Goal: Information Seeking & Learning: Learn about a topic

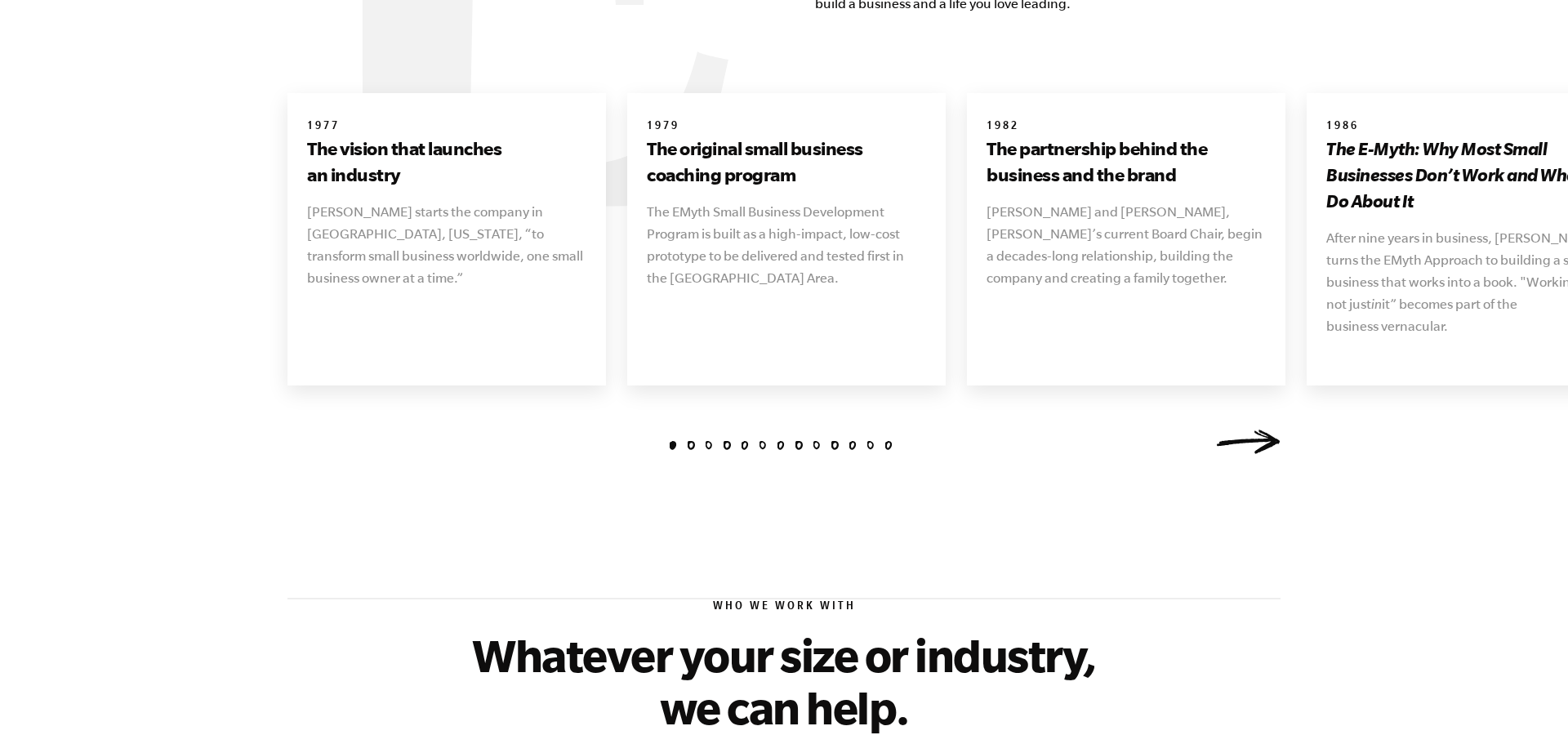
scroll to position [2123, 0]
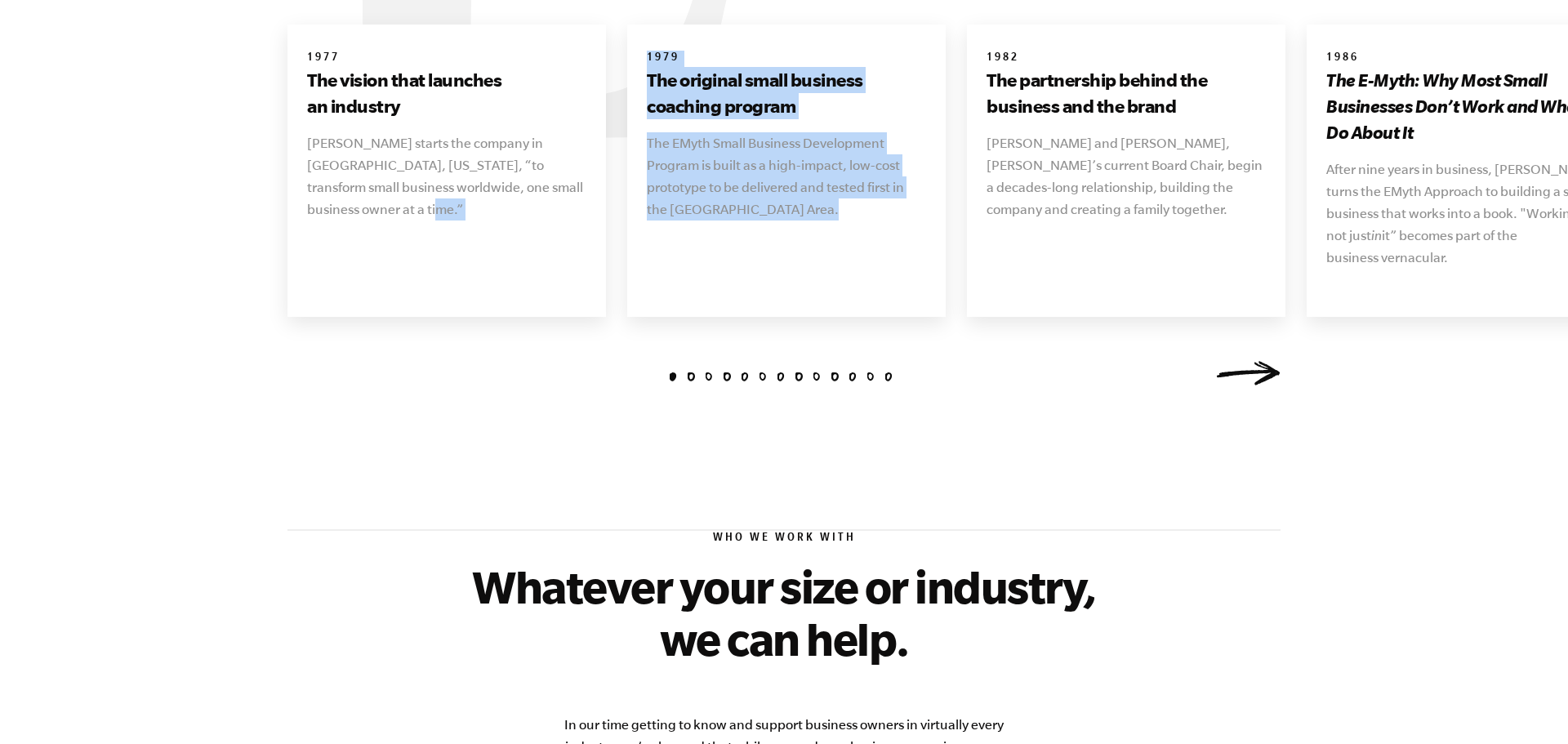
drag, startPoint x: 868, startPoint y: 214, endPoint x: 522, endPoint y: 218, distance: 346.0
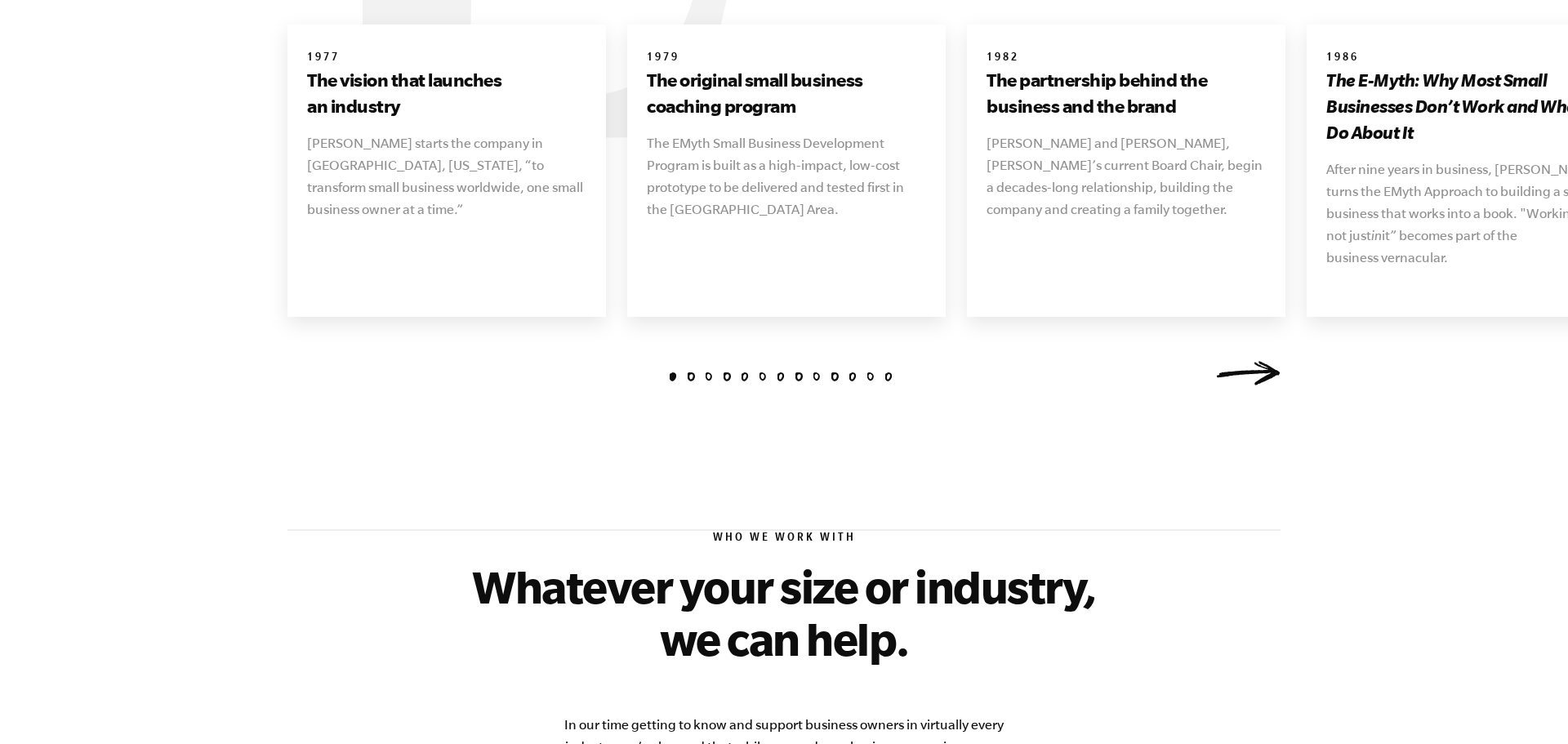
click at [1300, 358] on div "1 2 3 4 5 6 7 8 9 10 11 [DATE] The vision that launches an industry [PERSON_NAM…" at bounding box center [784, 211] width 1032 height 374
click at [1259, 361] on link "Next" at bounding box center [1248, 372] width 66 height 24
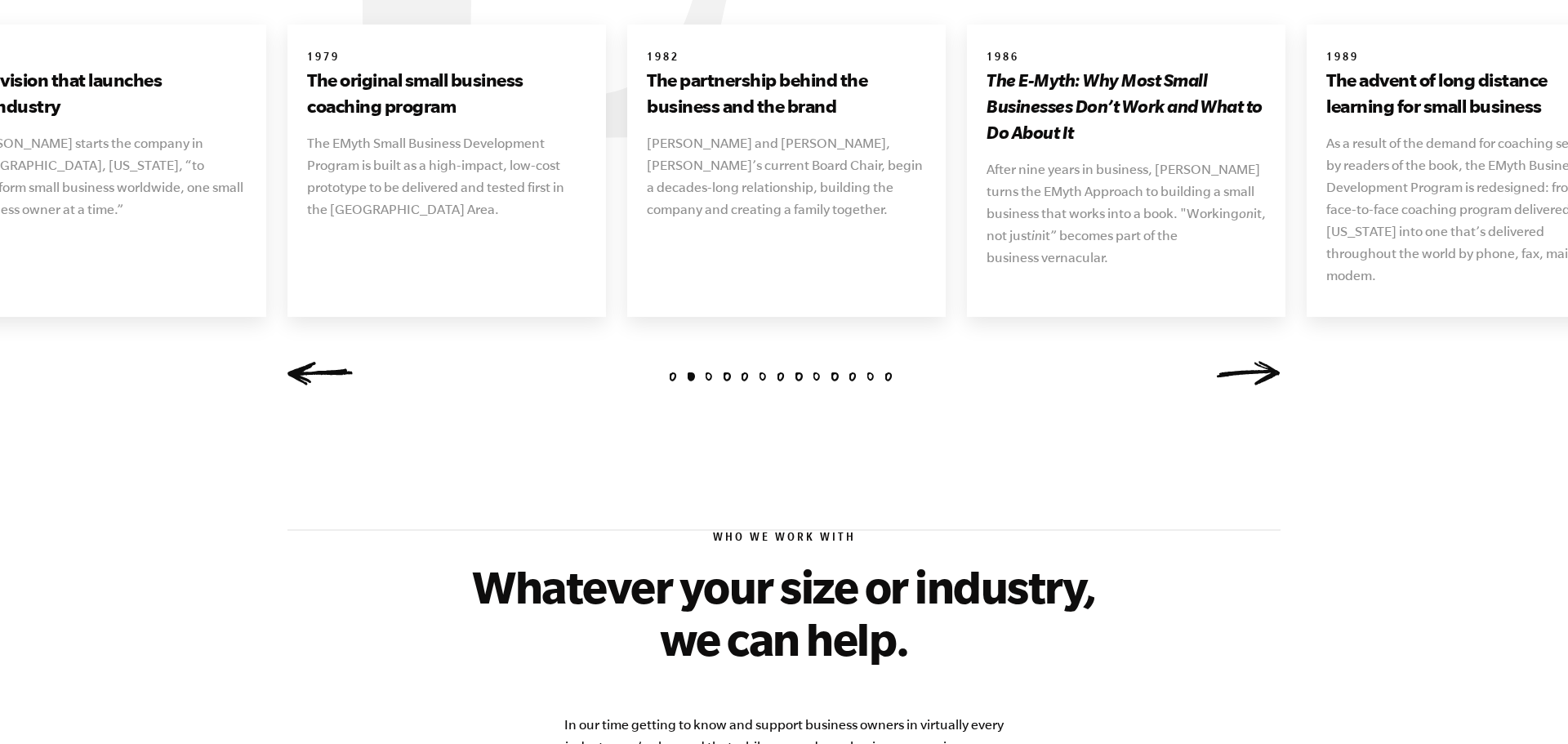
click at [1259, 361] on link "Next" at bounding box center [1248, 372] width 66 height 24
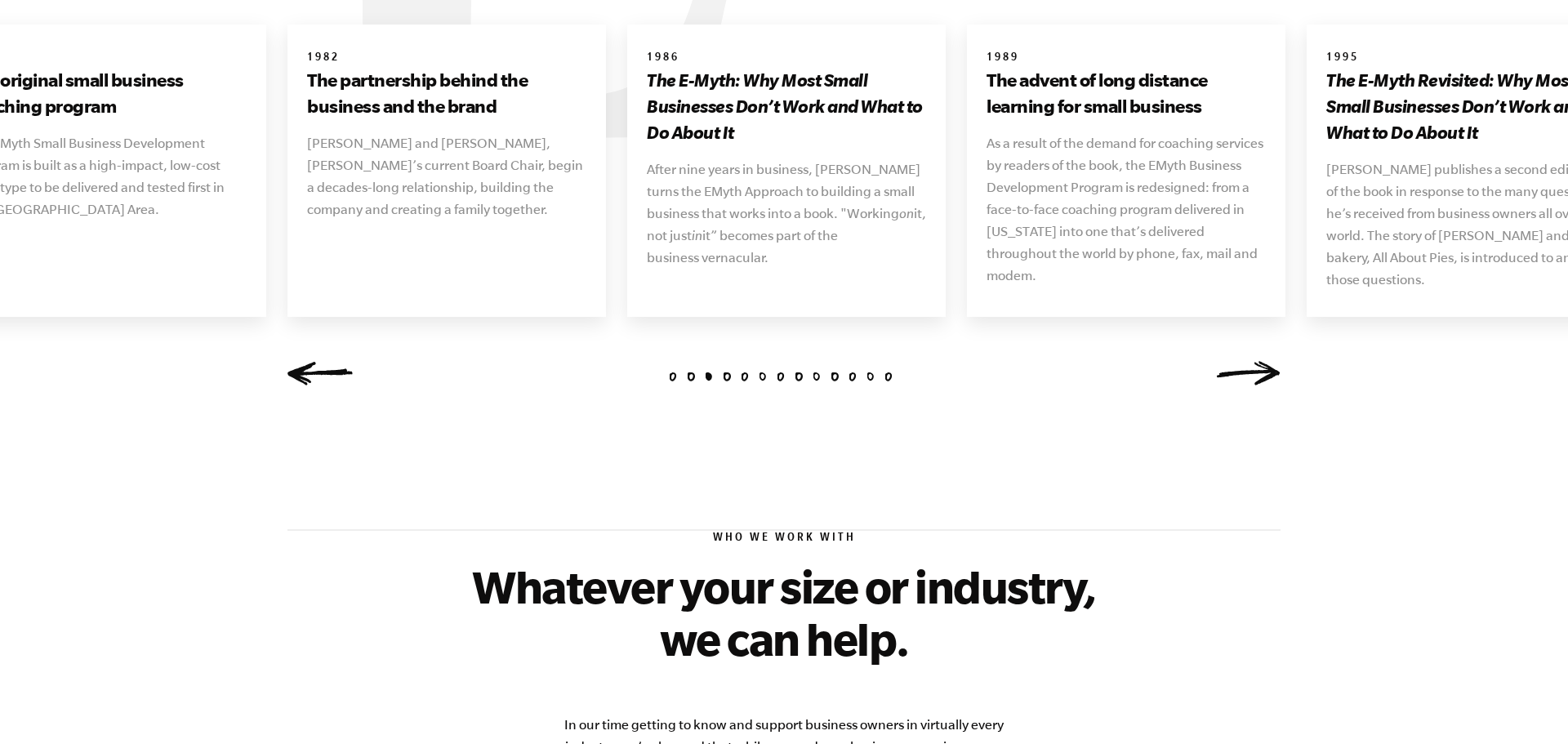
click at [1259, 361] on link "Next" at bounding box center [1248, 372] width 66 height 24
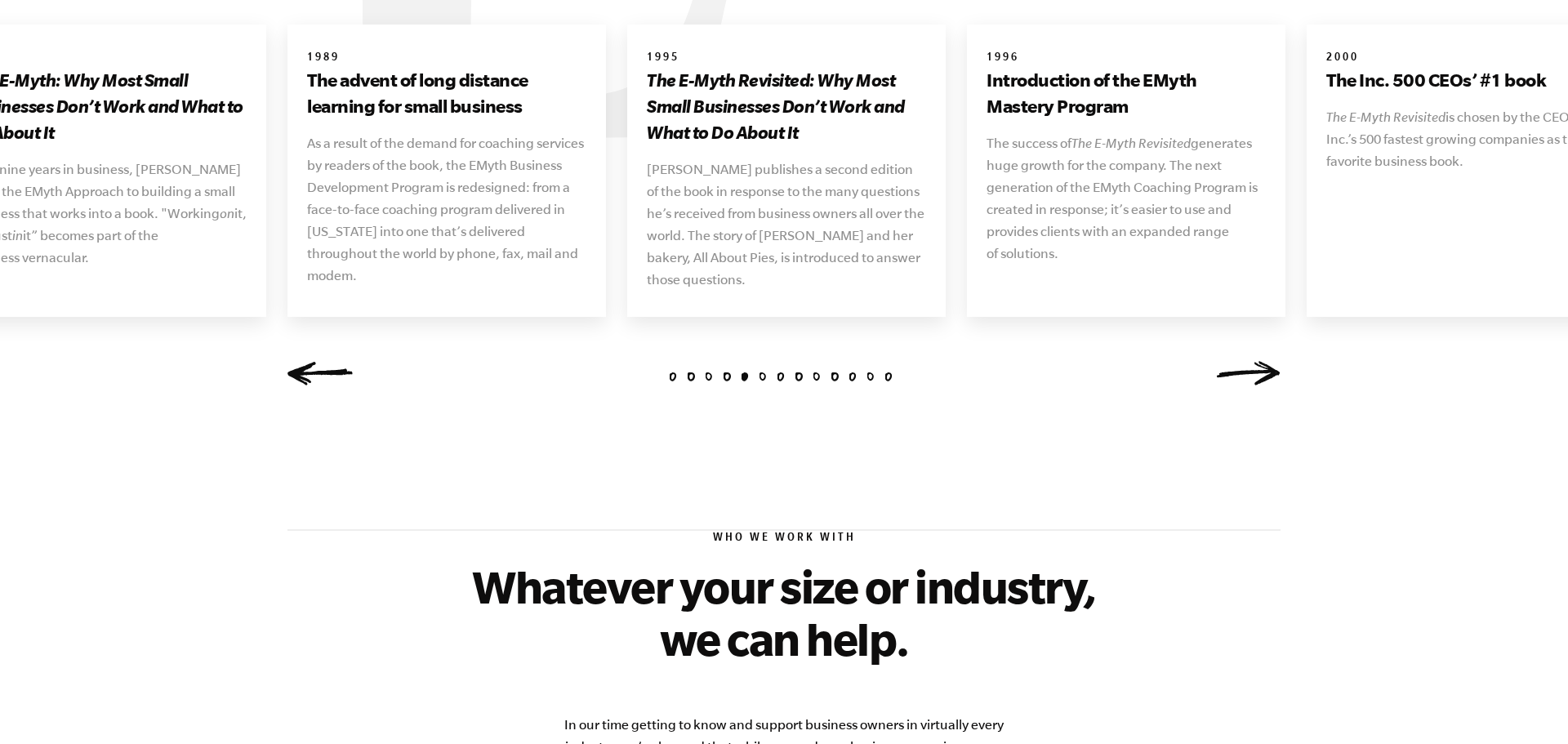
click at [1259, 361] on link "Next" at bounding box center [1248, 372] width 66 height 24
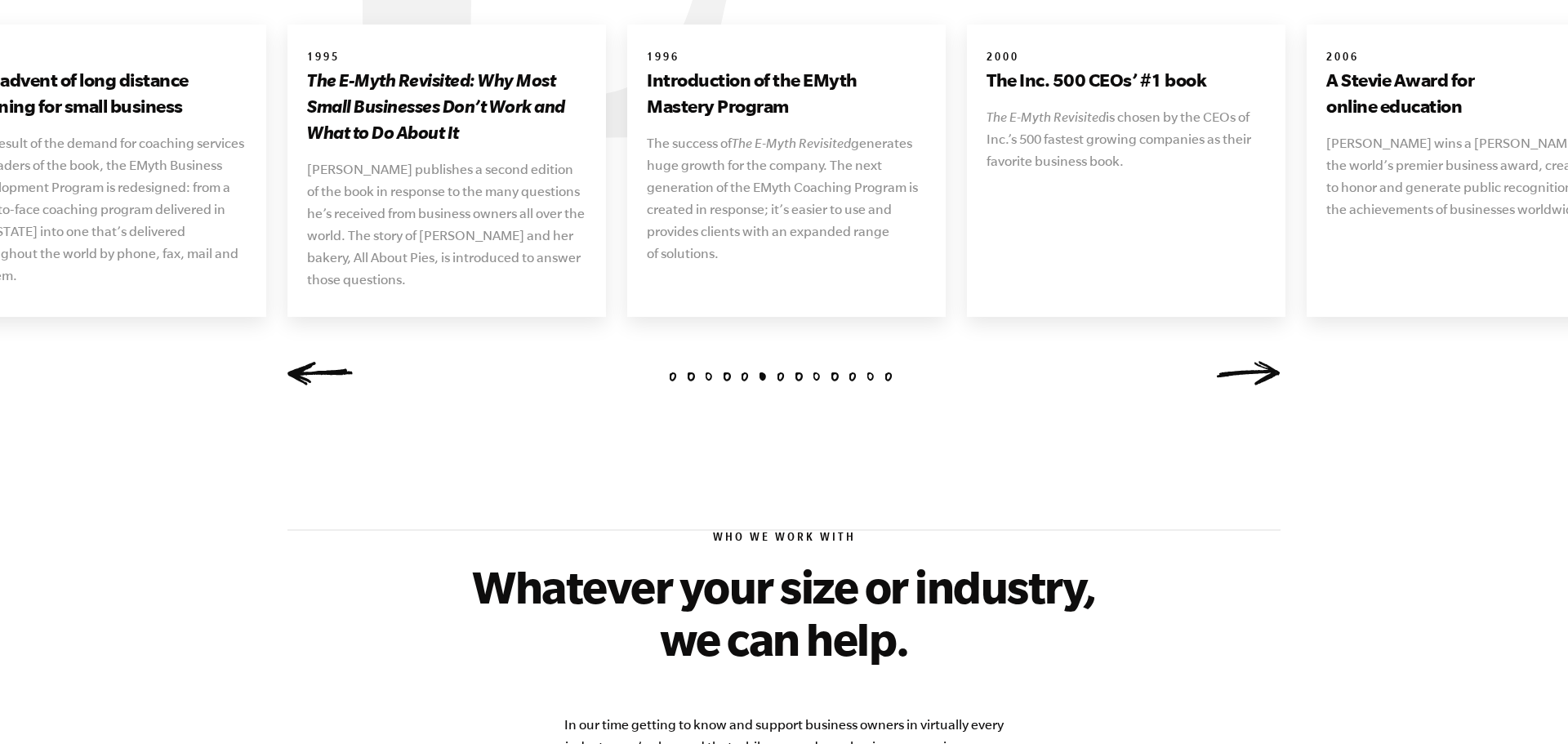
click at [1259, 361] on link "Next" at bounding box center [1248, 372] width 66 height 24
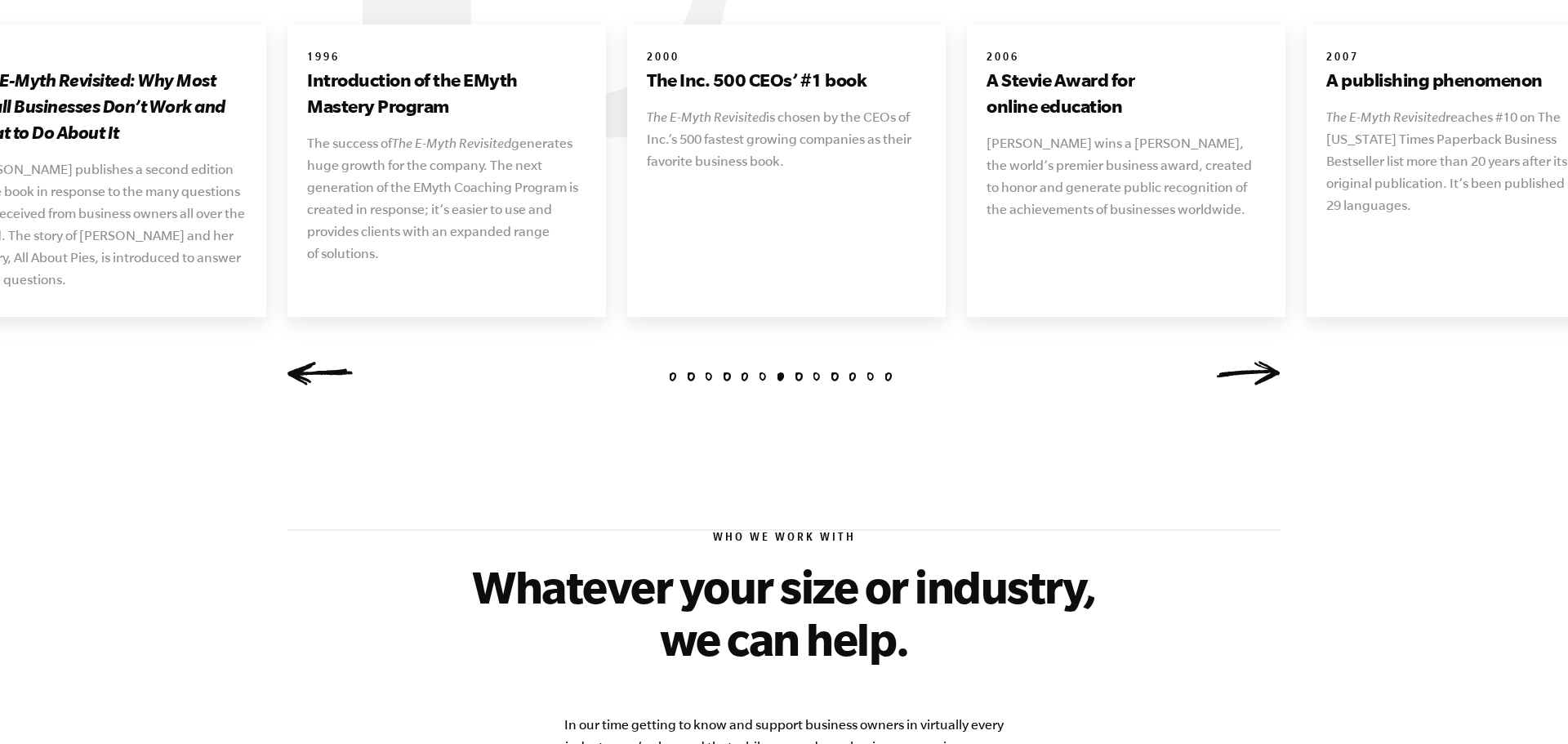
click at [1259, 361] on link "Next" at bounding box center [1248, 372] width 66 height 24
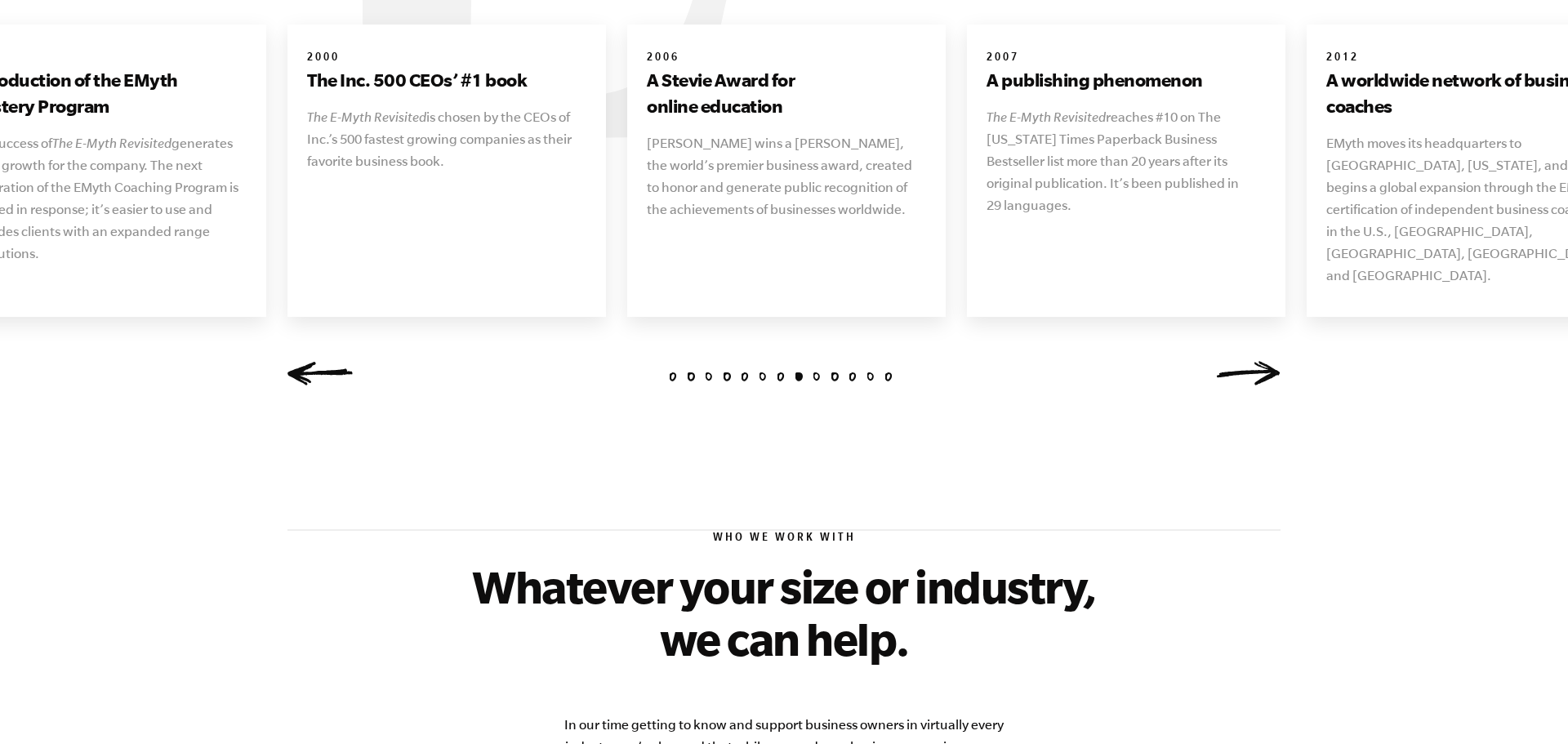
click at [1259, 361] on link "Next" at bounding box center [1248, 372] width 66 height 24
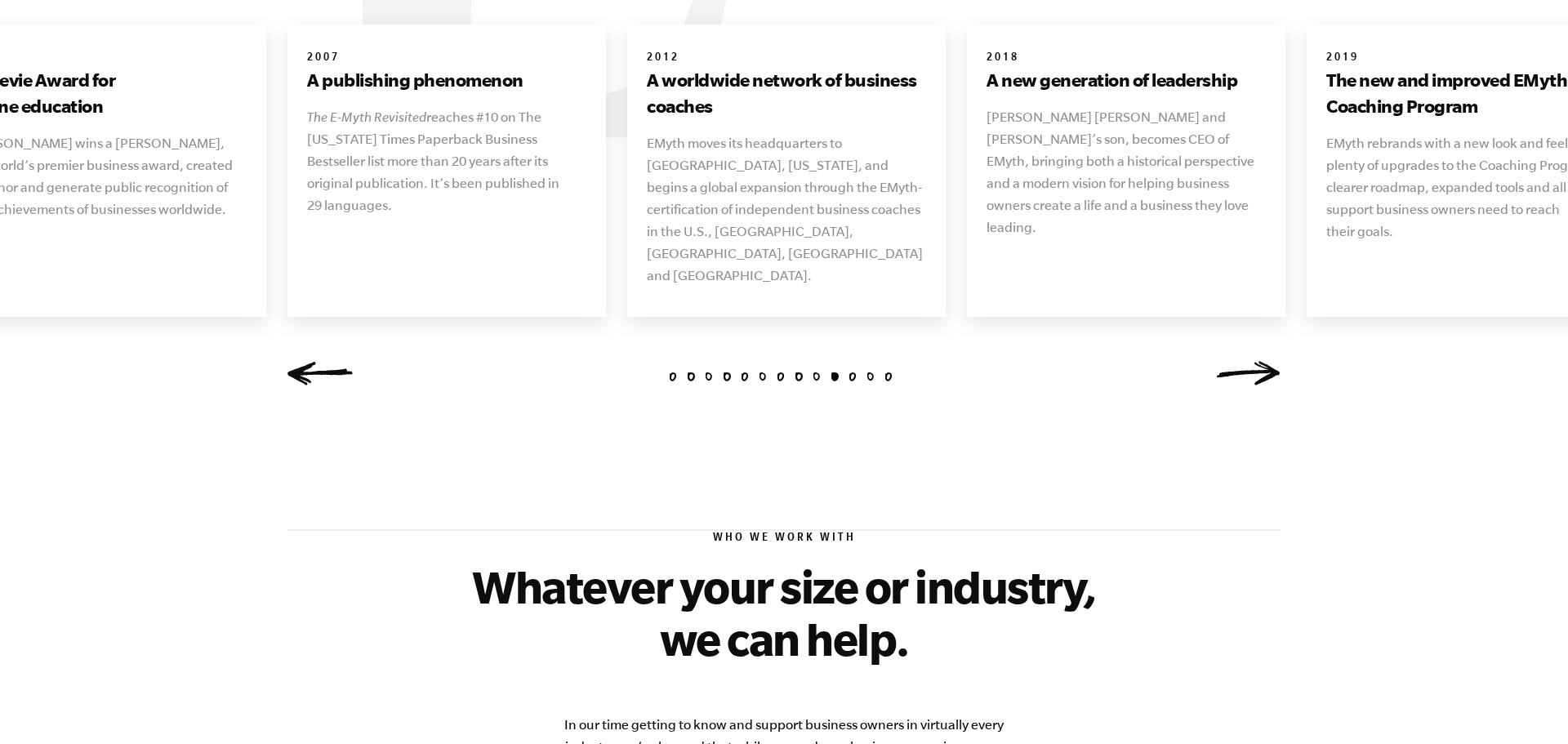
click at [1259, 361] on link "Next" at bounding box center [1248, 372] width 66 height 24
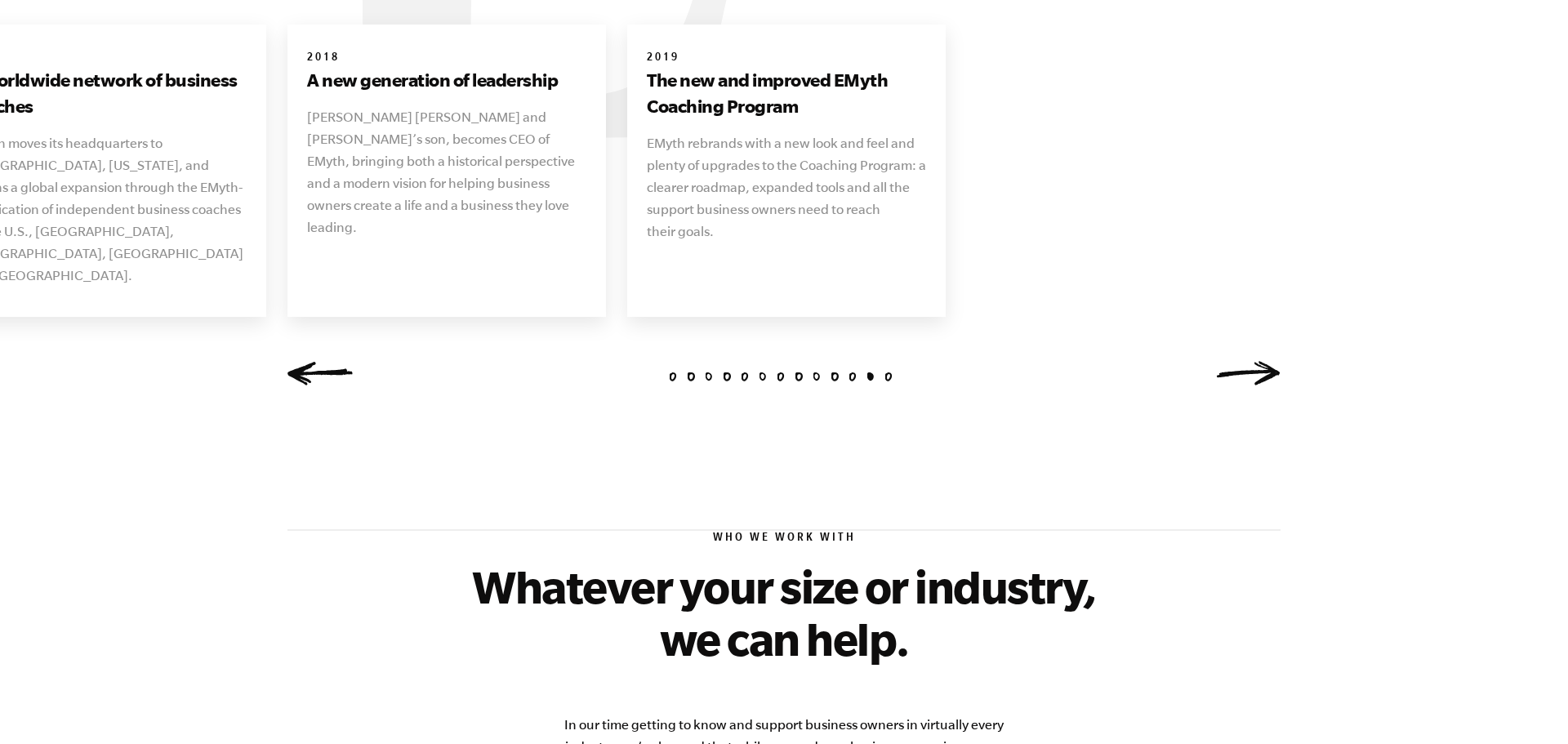
click at [1259, 361] on link "Next" at bounding box center [1248, 372] width 66 height 24
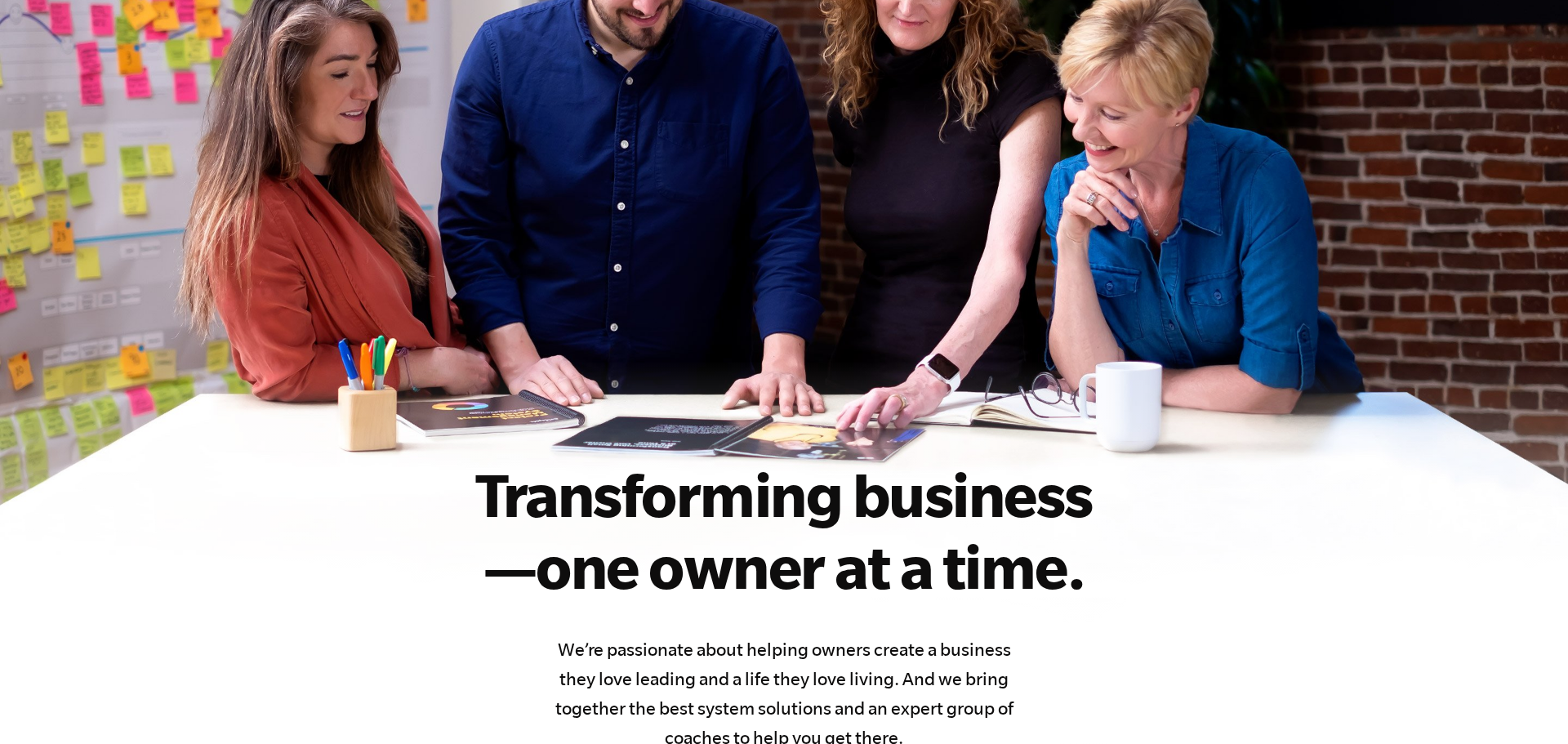
scroll to position [241, 0]
